Goal: Task Accomplishment & Management: Complete application form

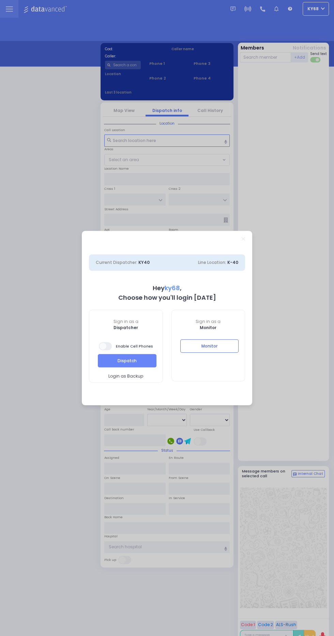
select select "12"
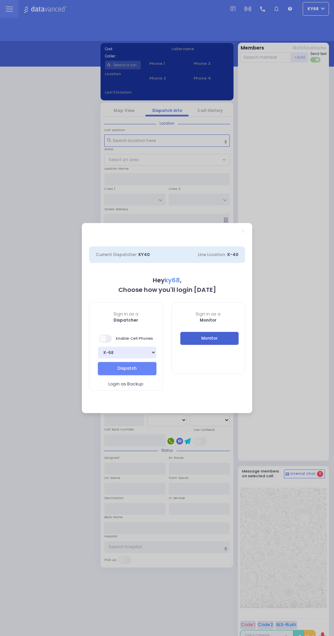
click at [236, 335] on button "Monitor" at bounding box center [210, 338] width 59 height 13
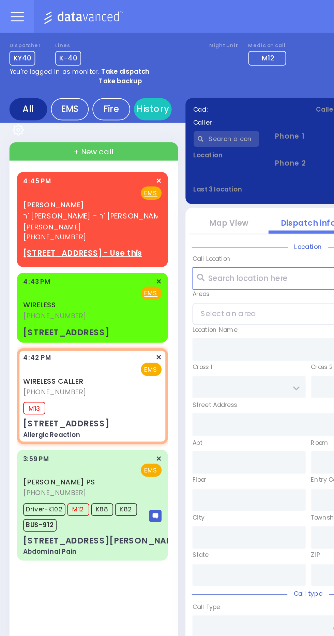
select select
type input "Allergic Reaction"
radio input "true"
select select
type input "16:42"
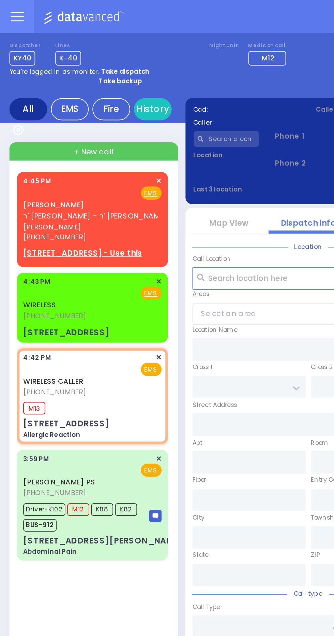
type input "16:45"
type input "PRESHBURG BLVD"
type input "FOREST RD"
type input "[STREET_ADDRESS]"
type input "102"
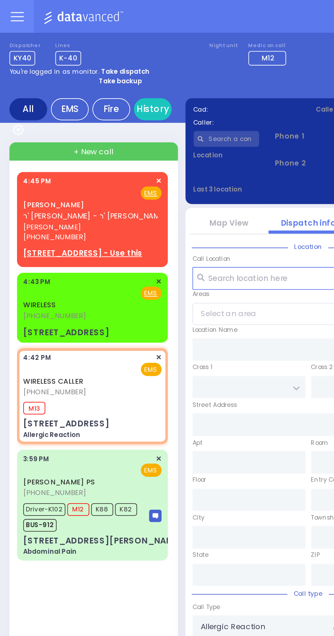
type input "Monroe"
type input "[US_STATE]"
type input "10950"
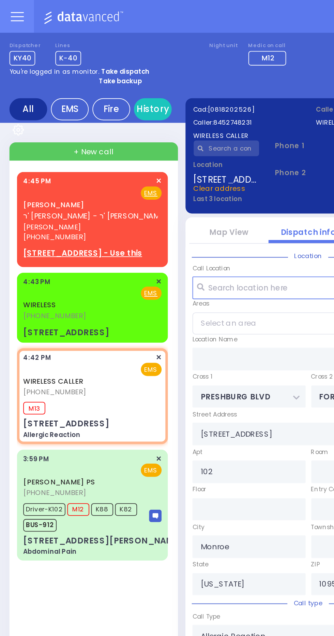
select select "SECTION 2"
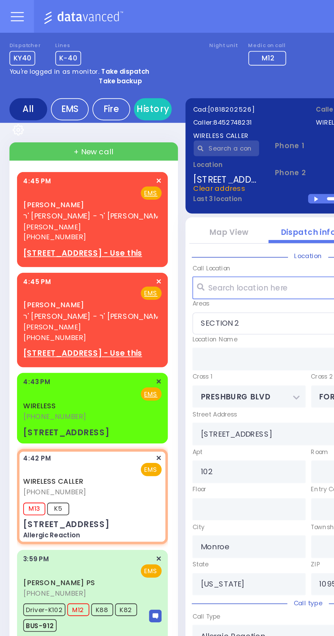
select select
radio input "true"
select select
select select "SECTION 2"
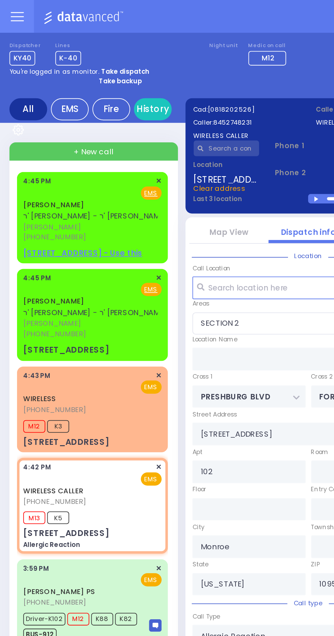
click at [58, 120] on span "[PERSON_NAME]" at bounding box center [52, 123] width 78 height 6
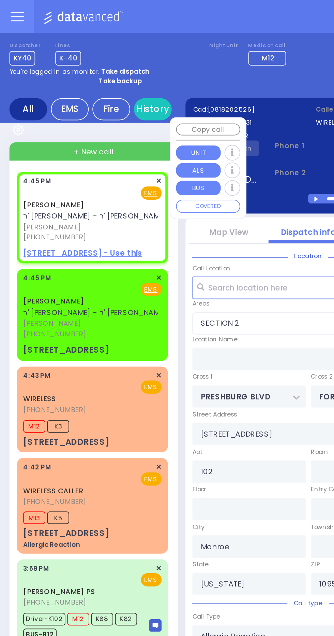
select select
radio input "true"
type input "[PERSON_NAME]"
type input "BRODER"
select select
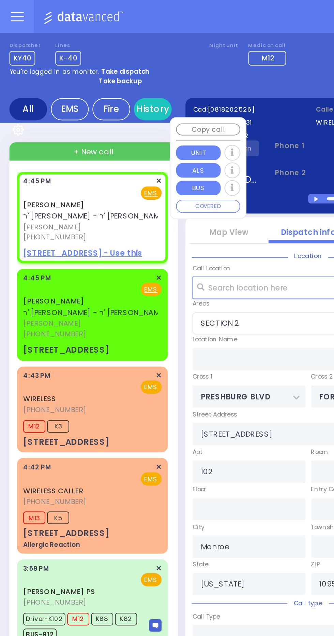
type input "16:45"
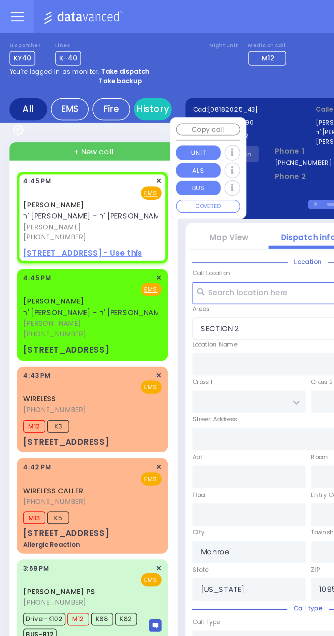
type input "10001"
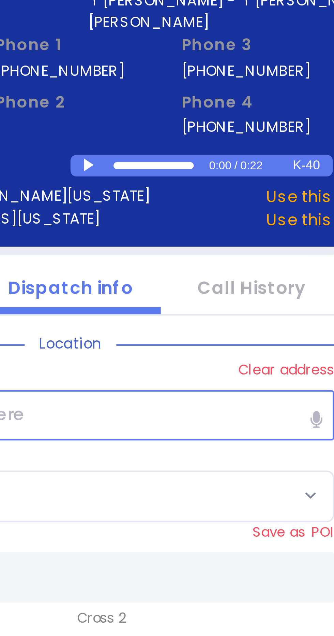
click at [172, 110] on div at bounding box center [173, 110] width 4 height 3
